Goal: Task Accomplishment & Management: Use online tool/utility

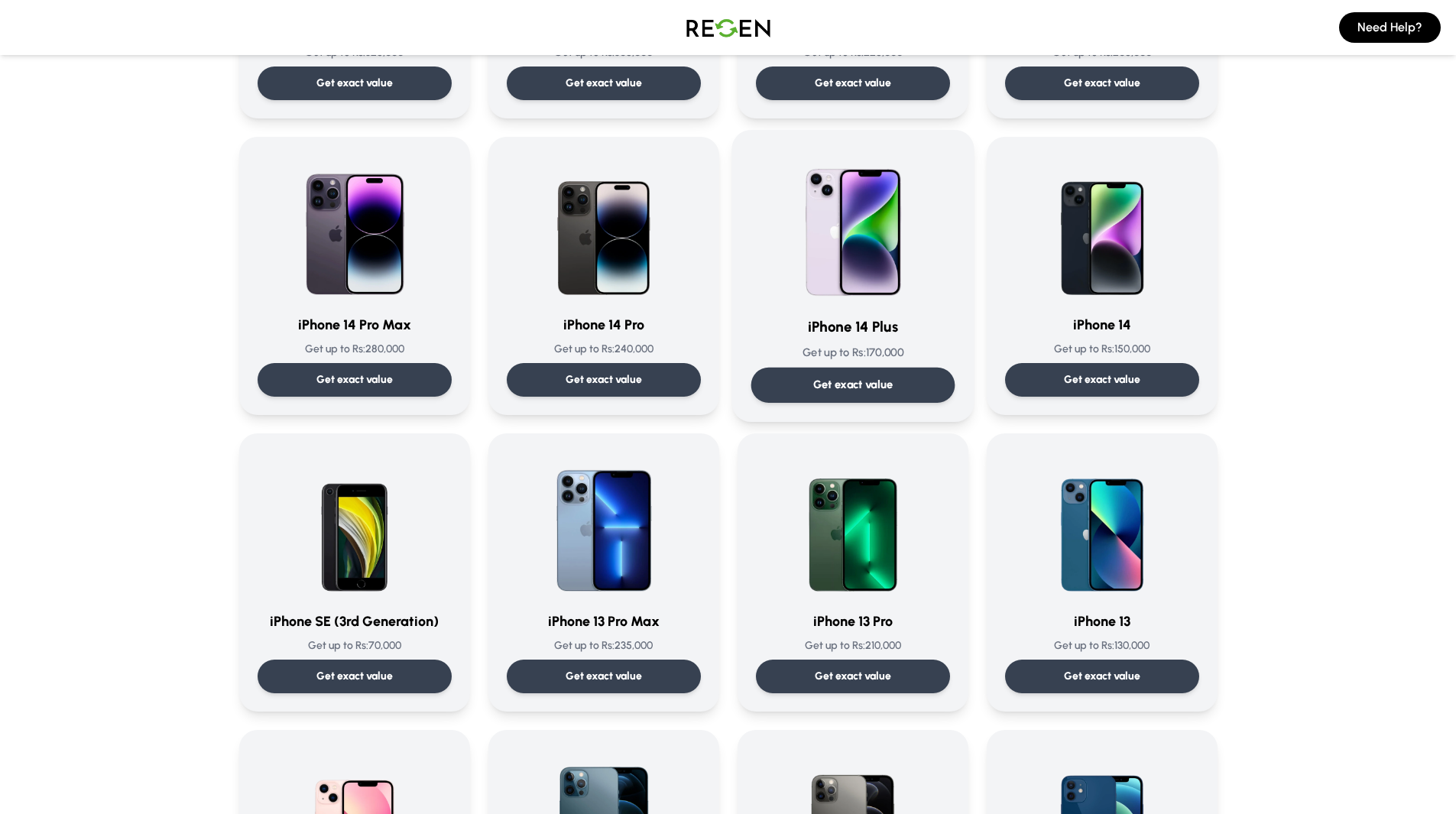
scroll to position [350, 0]
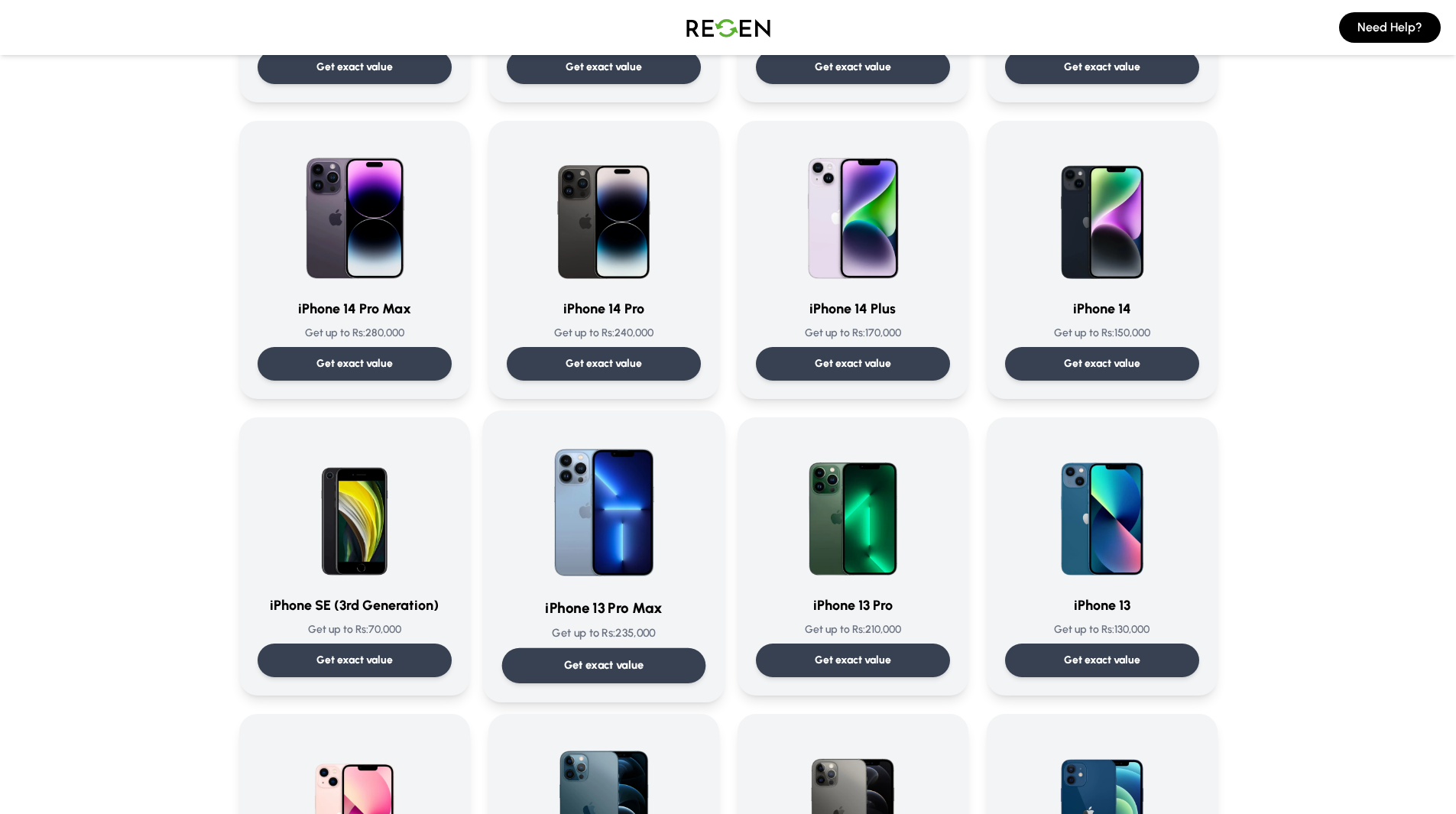
click at [630, 640] on p "Get up to Rs: 235,000" at bounding box center [603, 633] width 204 height 16
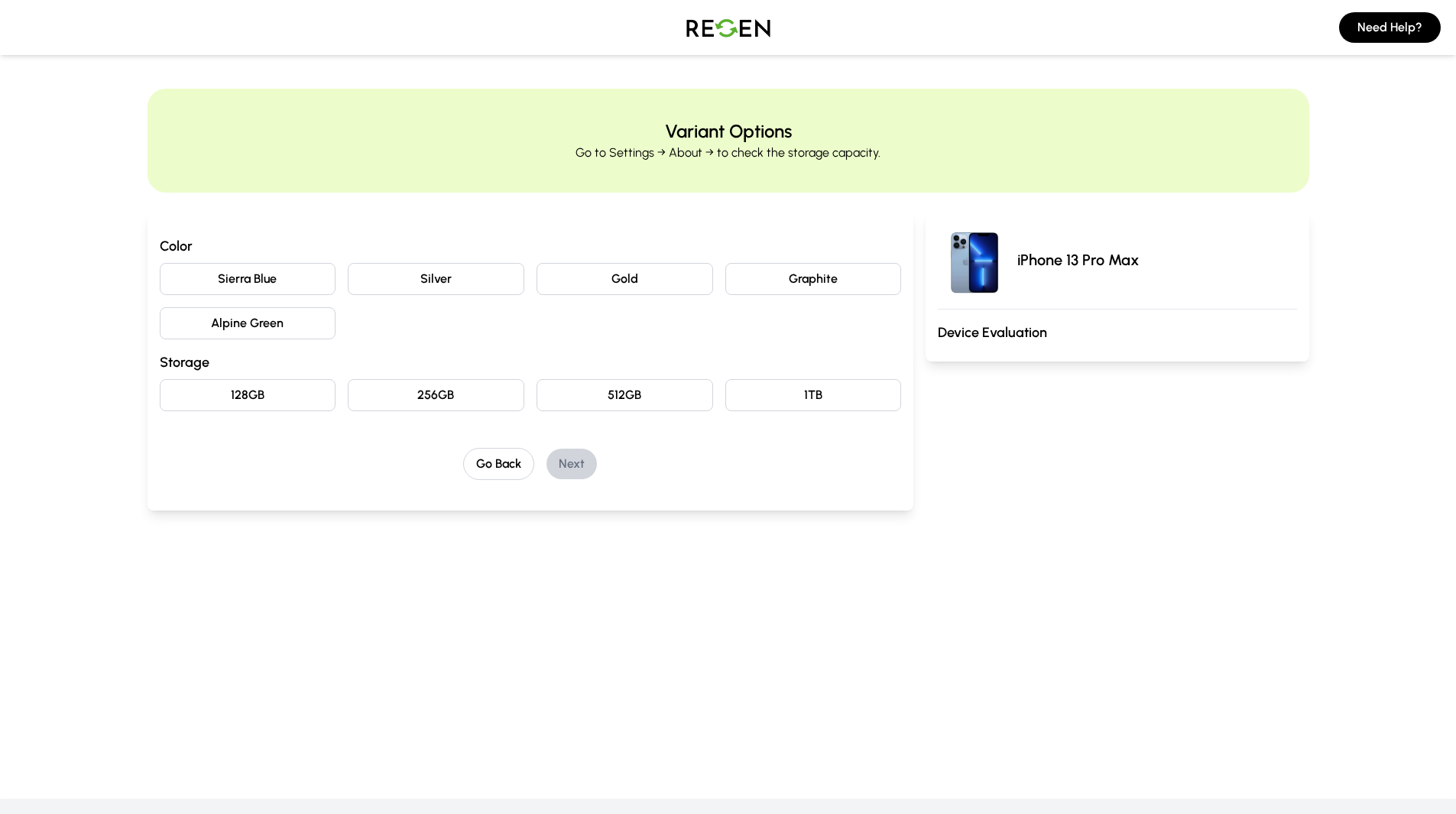
click at [303, 285] on button "Sierra Blue" at bounding box center [248, 279] width 176 height 32
click at [289, 381] on button "128GB" at bounding box center [248, 396] width 176 height 32
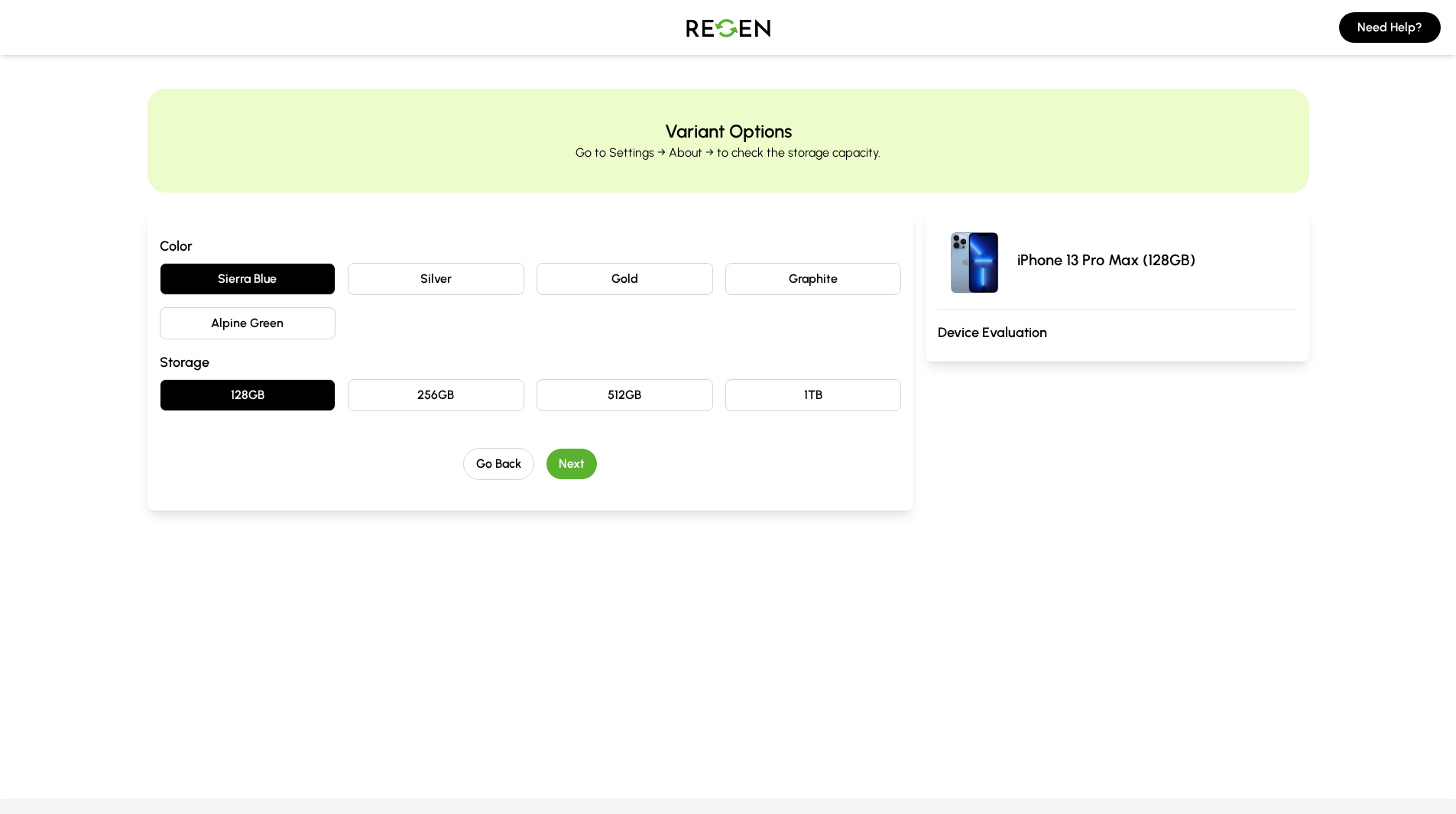
click at [578, 466] on button "Next" at bounding box center [572, 464] width 51 height 30
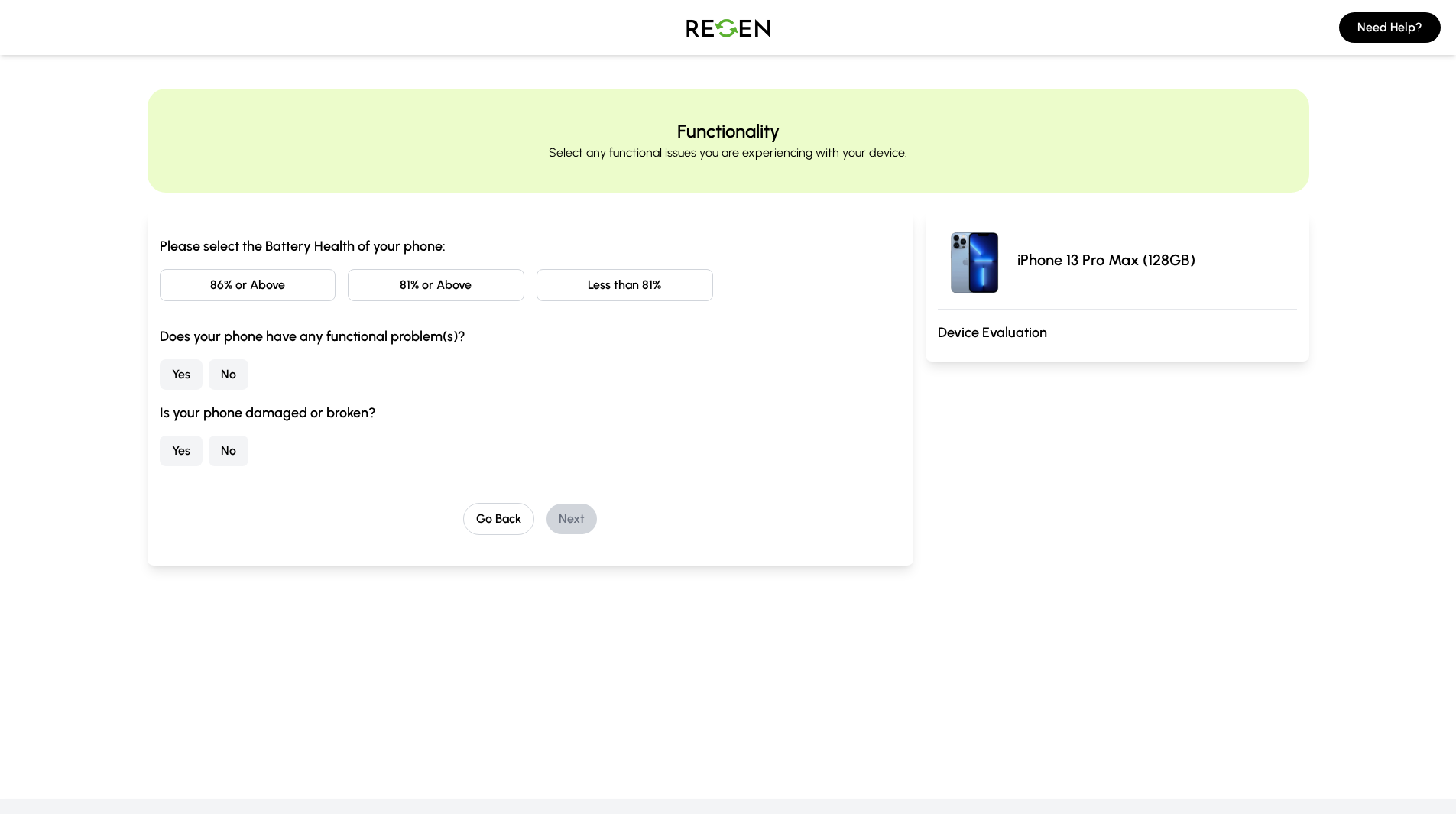
click at [314, 277] on button "86% or Above" at bounding box center [248, 285] width 176 height 32
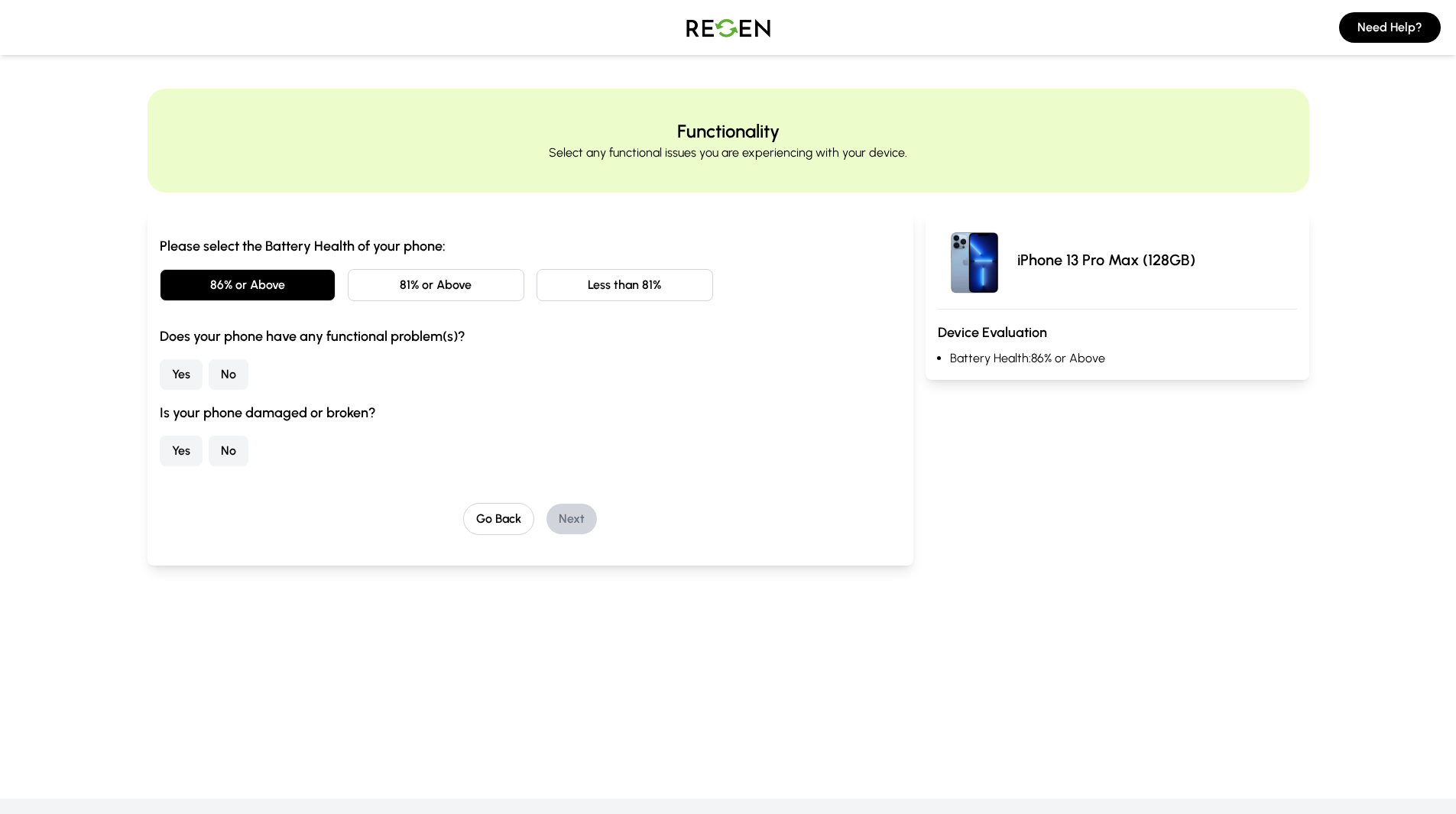
click at [169, 448] on button "Yes" at bounding box center [181, 451] width 43 height 30
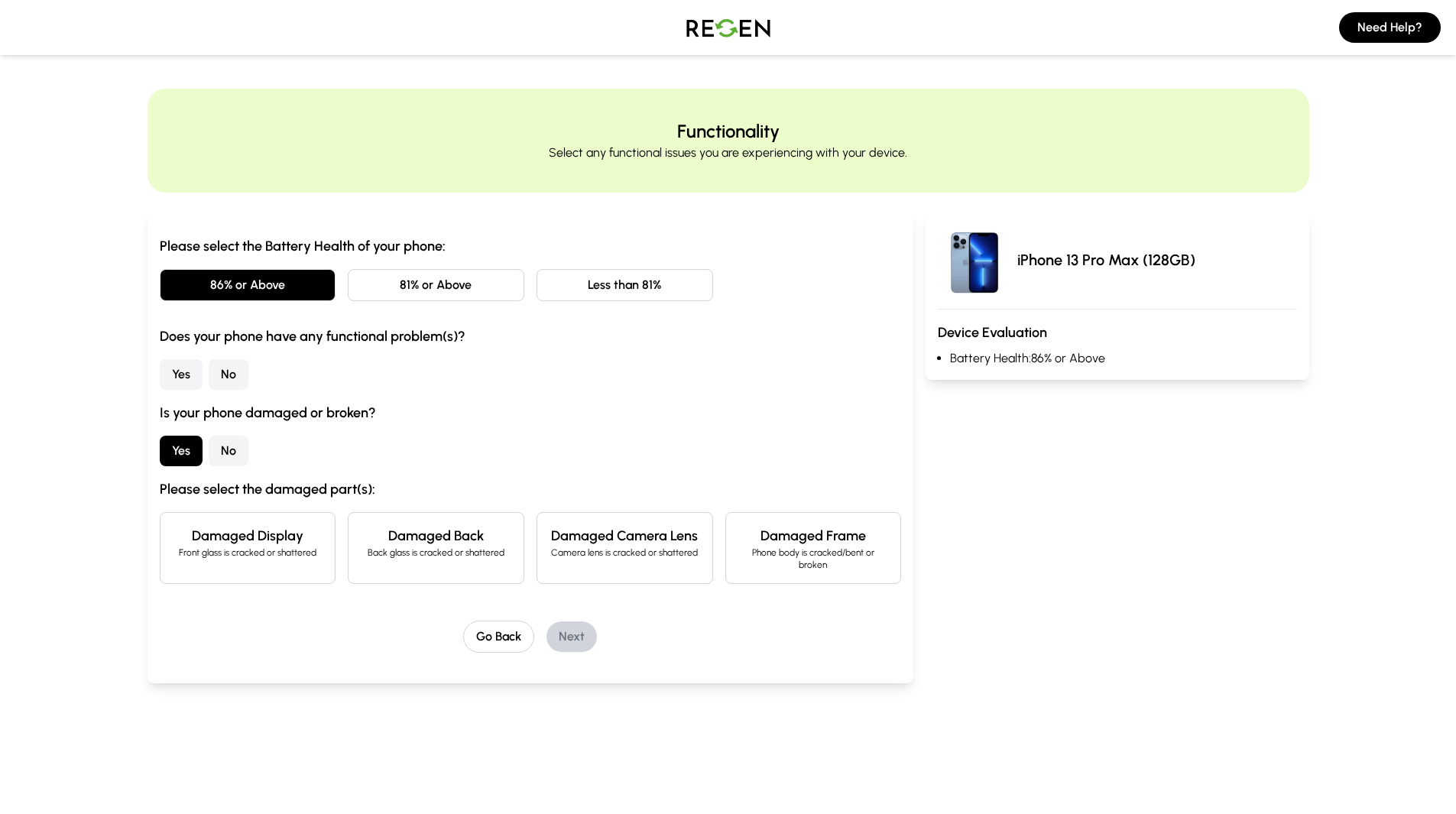
click at [225, 444] on button "No" at bounding box center [228, 451] width 40 height 30
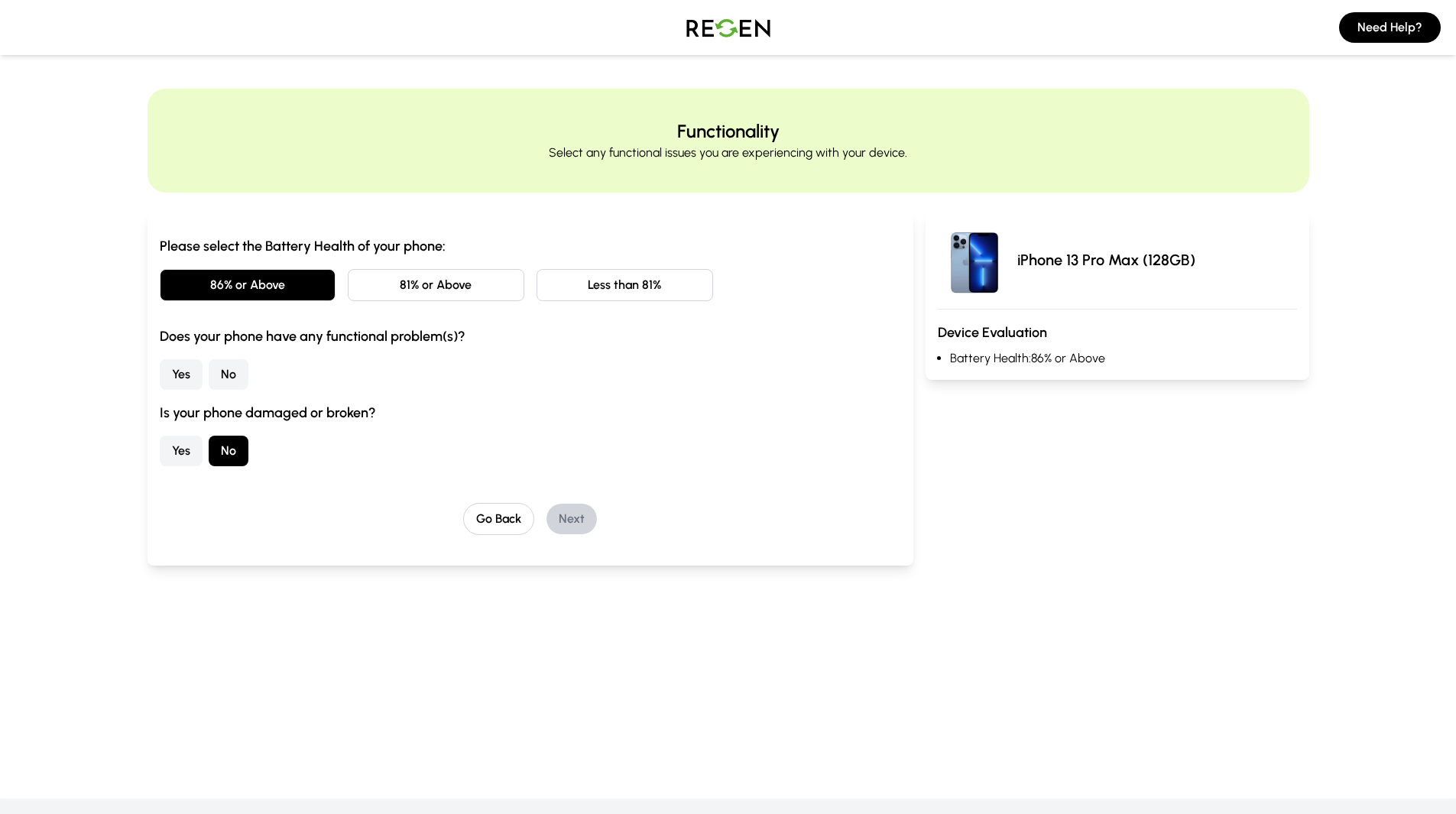
click at [186, 367] on button "Yes" at bounding box center [181, 374] width 43 height 30
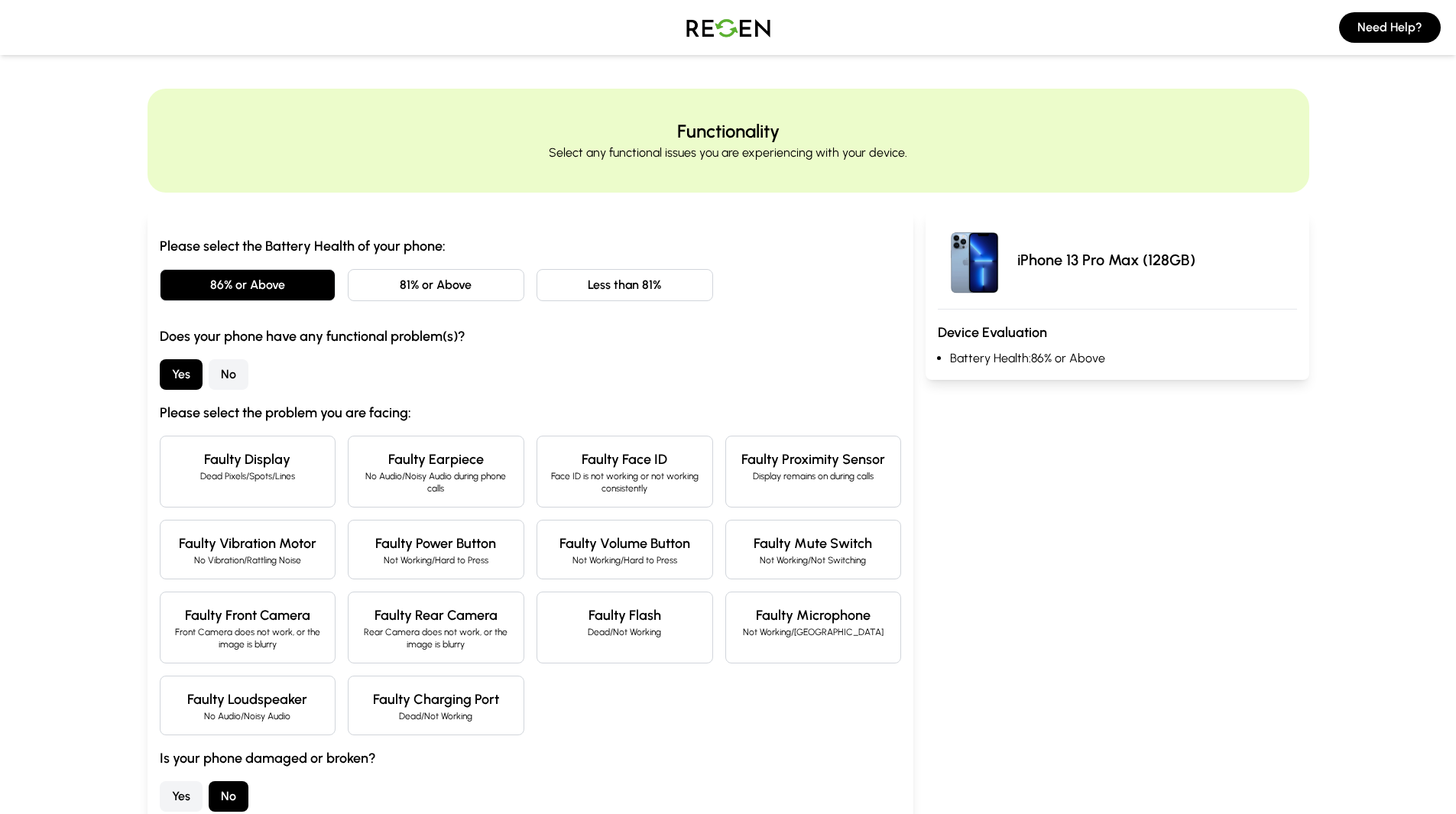
click at [278, 473] on p "Dead Pixels/Spots/Lines" at bounding box center [248, 476] width 151 height 12
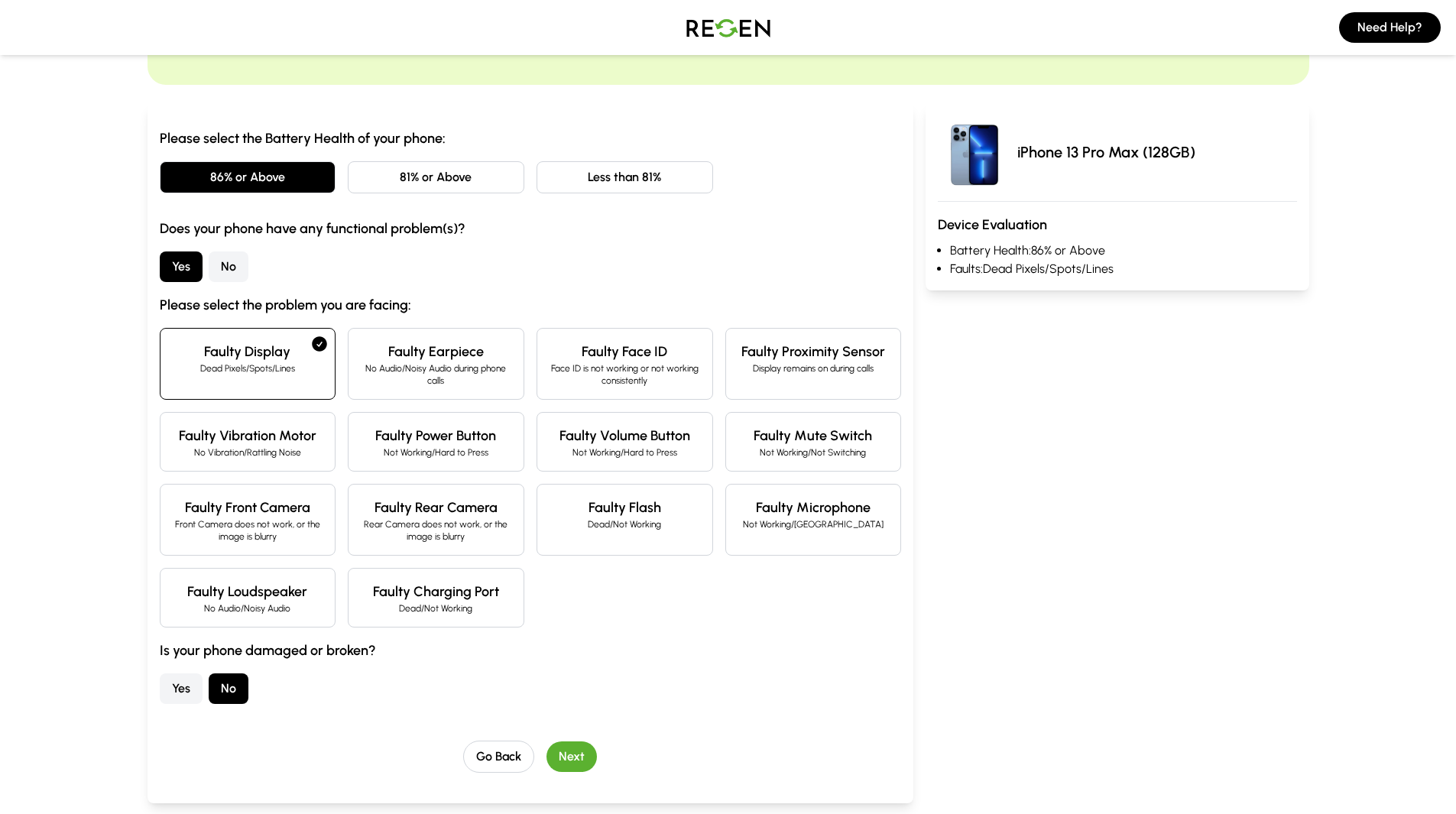
scroll to position [109, 0]
click at [581, 755] on button "Next" at bounding box center [572, 755] width 51 height 30
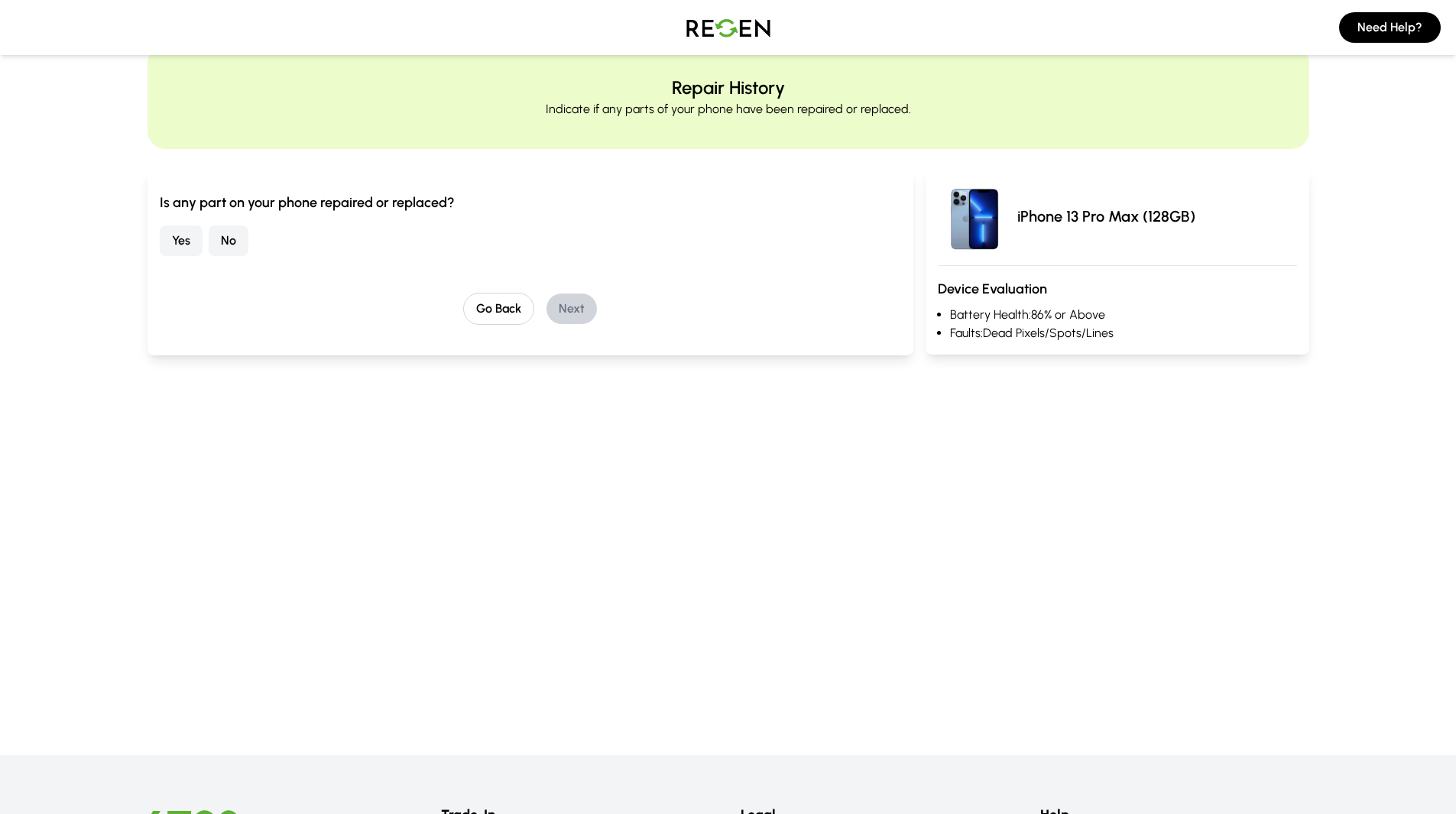
scroll to position [43, 0]
click at [216, 238] on button "No" at bounding box center [228, 241] width 40 height 30
click at [576, 313] on button "Next" at bounding box center [572, 309] width 51 height 30
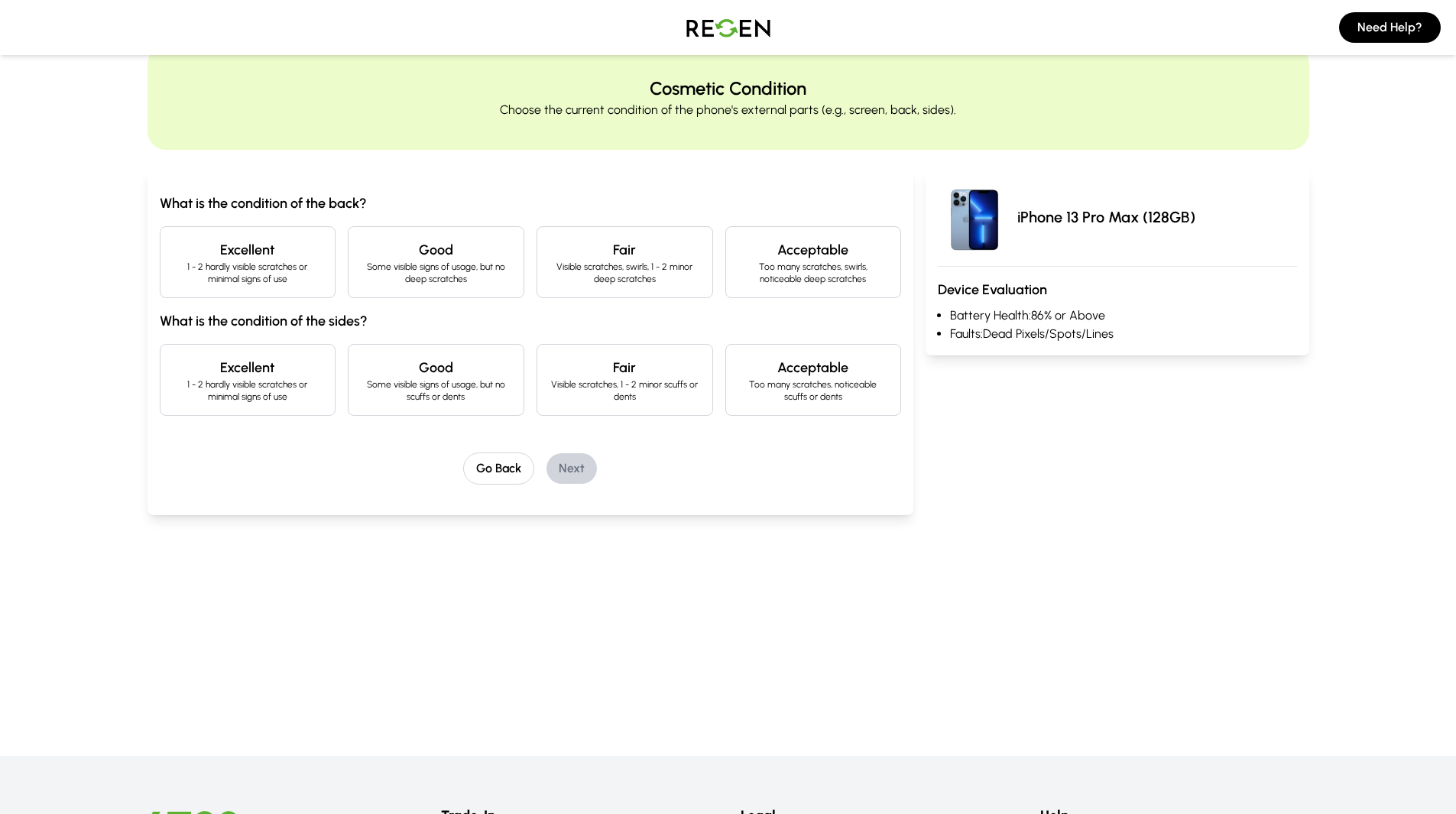
click at [324, 268] on div "Excellent 1 - 2 hardly visible scratches or minimal signs of use" at bounding box center [248, 262] width 176 height 72
click at [283, 395] on p "1 - 2 hardly visible scratches or minimal signs of use" at bounding box center [248, 390] width 151 height 25
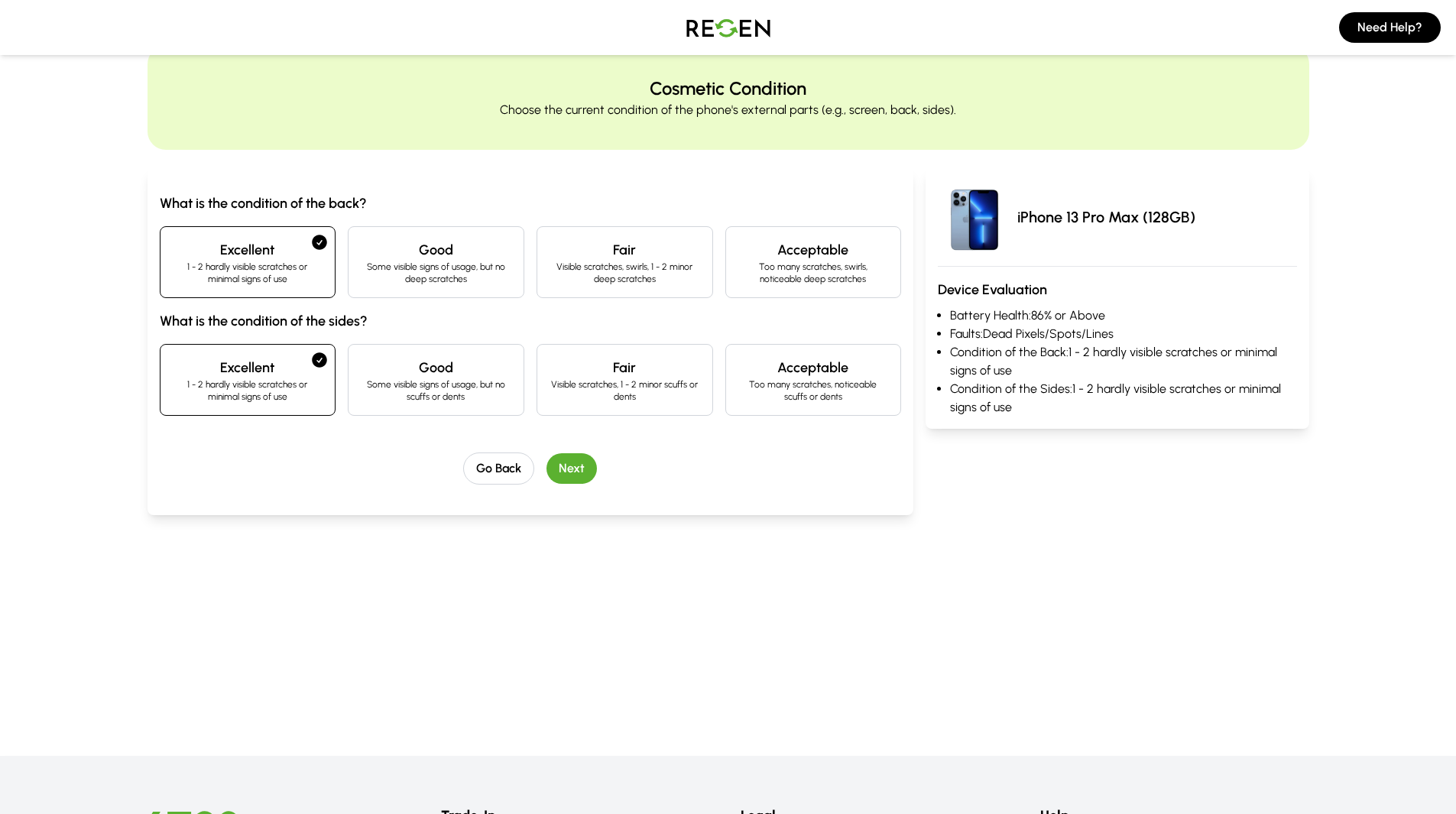
click at [568, 465] on button "Next" at bounding box center [572, 468] width 51 height 30
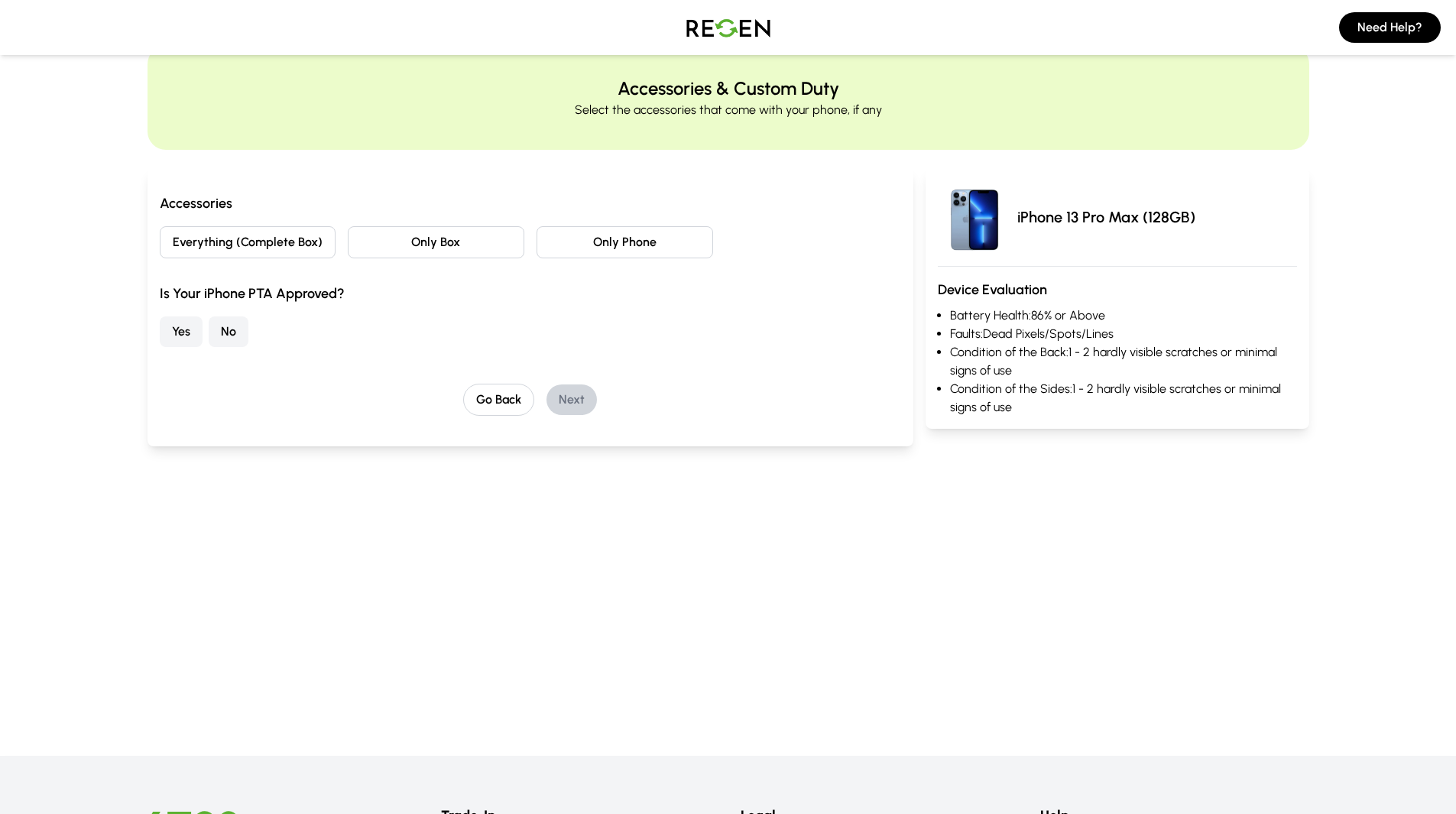
click at [317, 241] on button "Everything (Complete Box)" at bounding box center [248, 242] width 176 height 32
click at [195, 331] on button "Yes" at bounding box center [181, 332] width 43 height 30
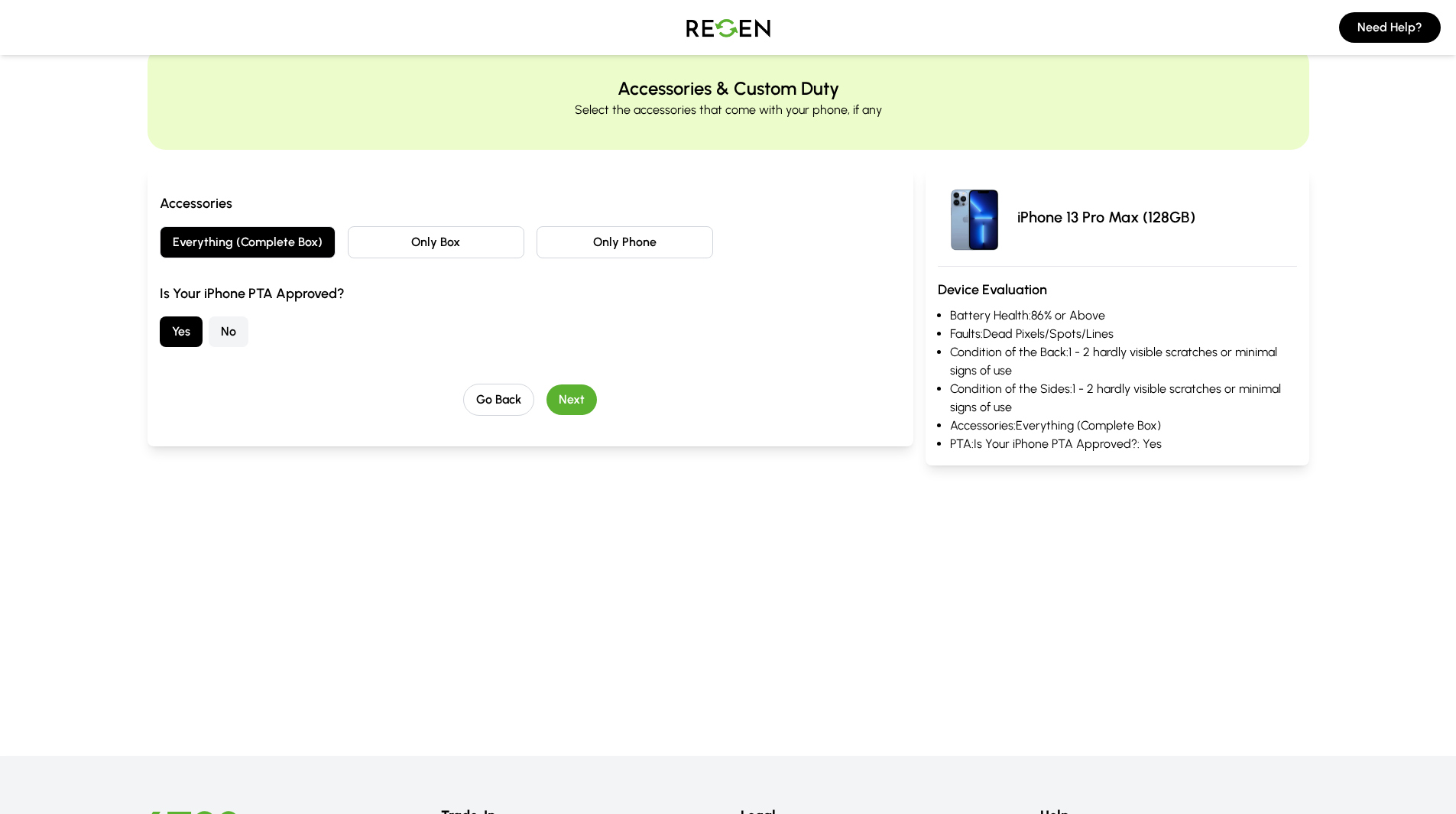
click at [584, 390] on button "Next" at bounding box center [572, 400] width 51 height 30
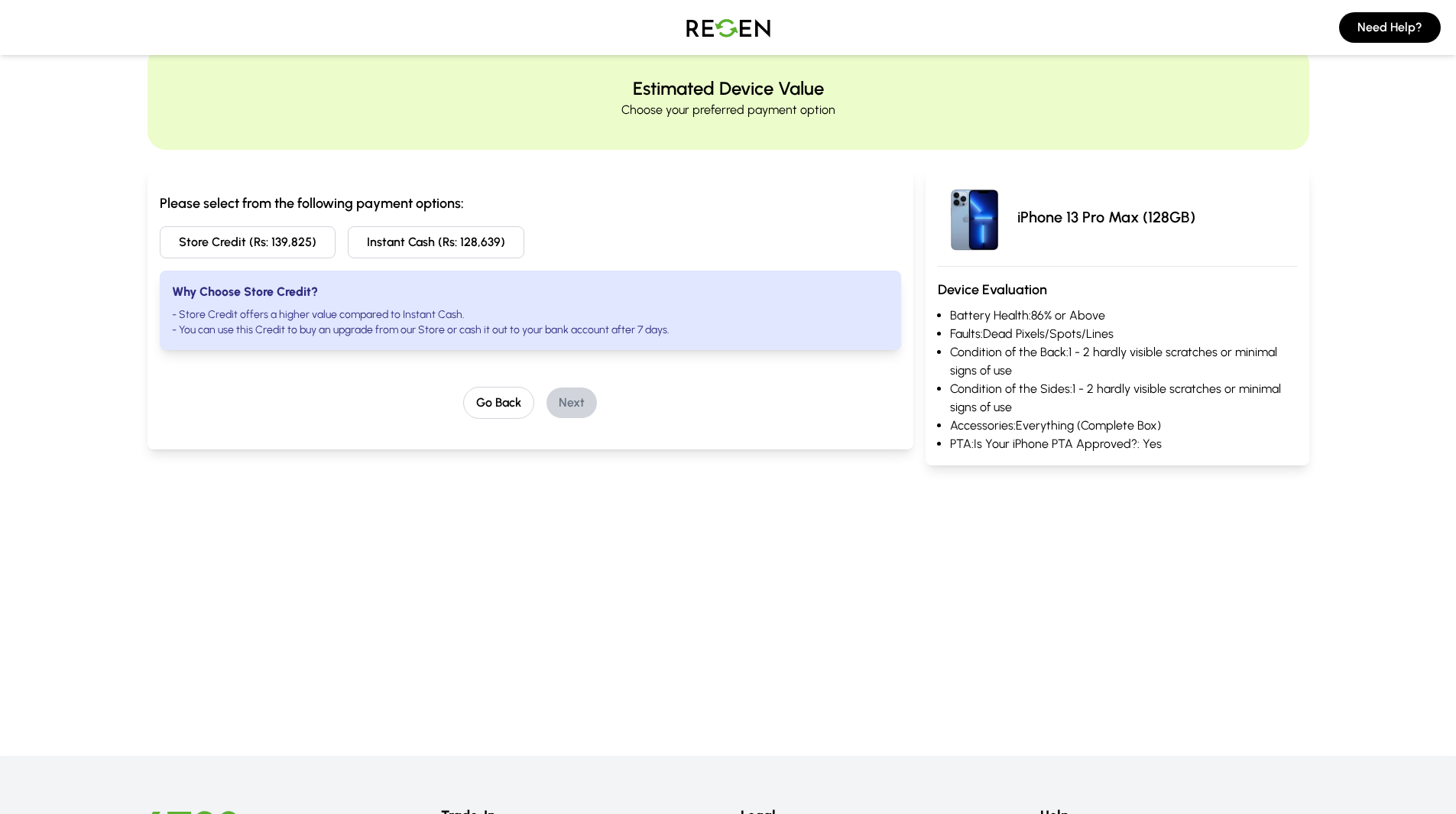
drag, startPoint x: 836, startPoint y: 0, endPoint x: 846, endPoint y: 154, distance: 154.3
click at [846, 154] on div "Please select from the following payment options: Store Credit (Rs: 139,825) In…" at bounding box center [728, 318] width 1162 height 336
